Goal: Information Seeking & Learning: Learn about a topic

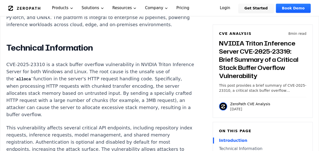
scroll to position [456, 0]
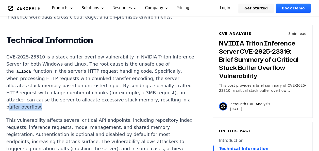
drag, startPoint x: 53, startPoint y: 104, endPoint x: 83, endPoint y: 105, distance: 29.4
click at [83, 105] on p "CVE-2025-23310 is a stack buffer overflow vulnerability in NVIDIA Triton Infere…" at bounding box center [100, 81] width 189 height 57
copy p "buffer overflow"
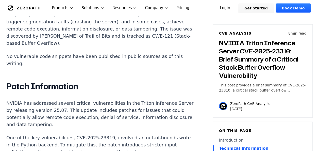
scroll to position [583, 0]
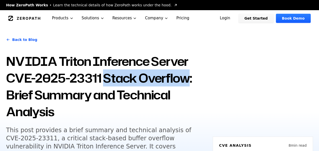
drag, startPoint x: 103, startPoint y: 77, endPoint x: 188, endPoint y: 79, distance: 84.7
click at [188, 79] on h1 "NVIDIA Triton Inference Server CVE-2025-23311 Stack Overflow: Brief Summary and…" at bounding box center [106, 86] width 200 height 67
copy h1 "Stack Overflow"
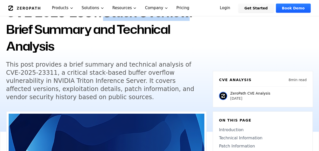
scroll to position [76, 0]
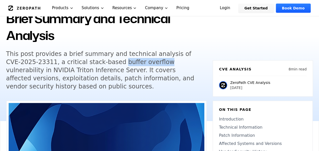
drag, startPoint x: 84, startPoint y: 62, endPoint x: 124, endPoint y: 62, distance: 39.8
click at [124, 62] on h5 "This post provides a brief summary and technical analysis of CVE-2025-23311, a …" at bounding box center [103, 70] width 195 height 41
copy h5 "buffer overflow"
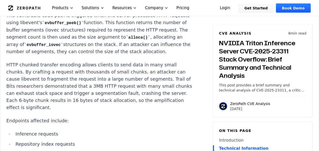
scroll to position [557, 0]
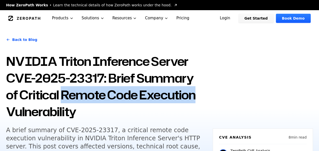
drag, startPoint x: 50, startPoint y: 93, endPoint x: 188, endPoint y: 95, distance: 137.9
click at [188, 95] on h1 "NVIDIA Triton Inference Server CVE-2025-23317: Brief Summary of Critical Remote…" at bounding box center [106, 86] width 200 height 67
copy h1 "Remote Code Execution"
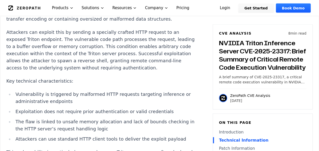
scroll to position [532, 0]
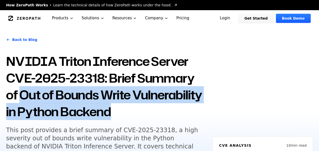
drag, startPoint x: 21, startPoint y: 97, endPoint x: 185, endPoint y: 110, distance: 164.7
click at [185, 110] on h1 "NVIDIA Triton Inference Server CVE-2025-23318: Brief Summary of Out of Bounds W…" at bounding box center [106, 86] width 200 height 67
copy h1 "Out of Bounds Write Vulnerability in Python Backend"
